Goal: Information Seeking & Learning: Find specific fact

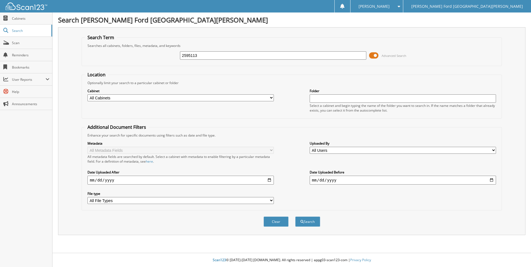
type input "2595113"
click at [295, 217] on button "Search" at bounding box center [307, 222] width 25 height 10
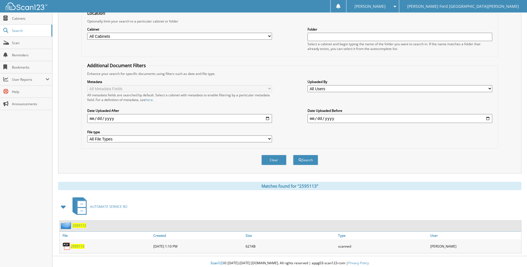
scroll to position [65, 0]
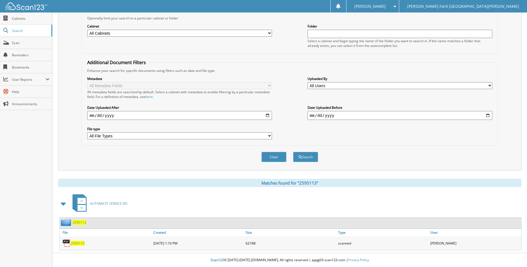
click at [70, 242] on img at bounding box center [66, 243] width 8 height 8
click at [77, 242] on span "2595113" at bounding box center [78, 243] width 14 height 5
